Goal: Book appointment/travel/reservation

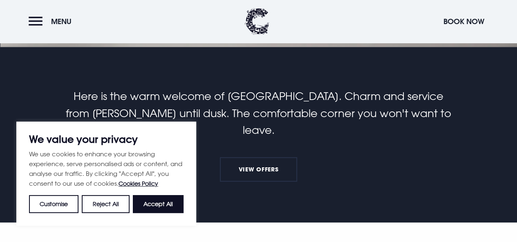
click at [158, 200] on button "Accept All" at bounding box center [158, 204] width 51 height 18
checkbox input "true"
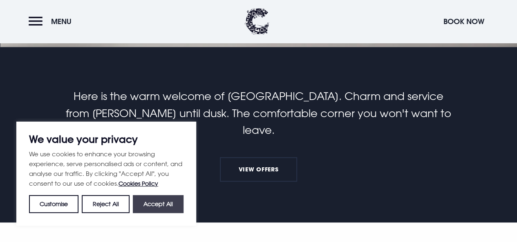
checkbox input "true"
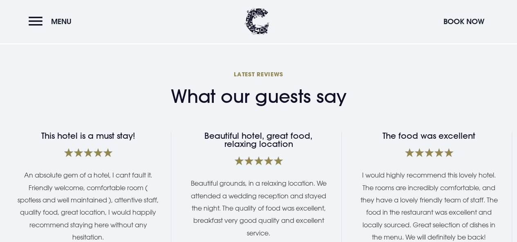
scroll to position [1380, 0]
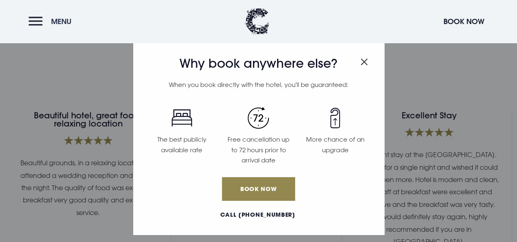
click at [36, 22] on button "Menu" at bounding box center [52, 22] width 47 height 18
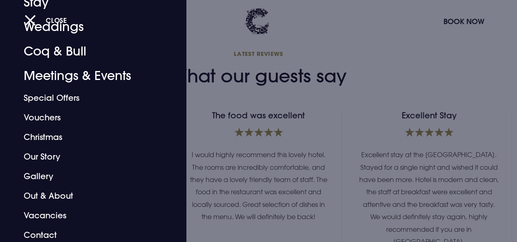
scroll to position [65, 0]
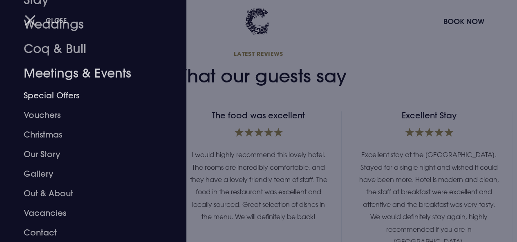
click at [111, 73] on link "Meetings & Events" at bounding box center [88, 73] width 128 height 24
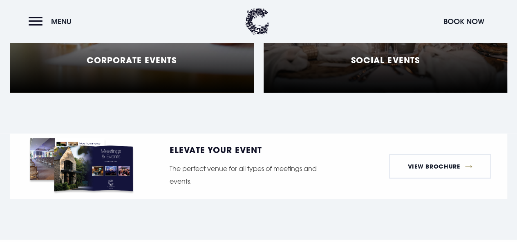
scroll to position [817, 0]
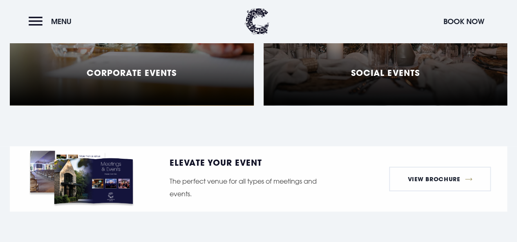
drag, startPoint x: 520, startPoint y: 18, endPoint x: 521, endPoint y: 122, distance: 104.5
click at [516, 122] on html "We value your privacy We use cookies to enhance your browsing experience, serve…" at bounding box center [258, 57] width 517 height 1748
click at [419, 191] on link "View Brochure" at bounding box center [440, 179] width 102 height 24
click at [53, 23] on span "Menu" at bounding box center [61, 21] width 20 height 9
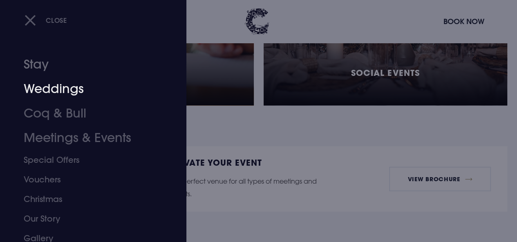
click at [43, 64] on link "Stay" at bounding box center [88, 64] width 128 height 24
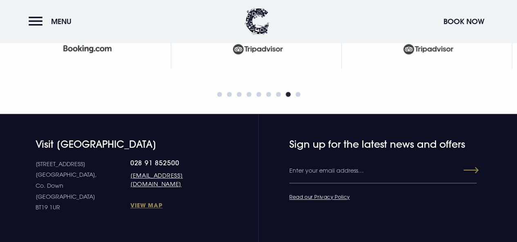
scroll to position [3433, 0]
